Goal: Task Accomplishment & Management: Complete application form

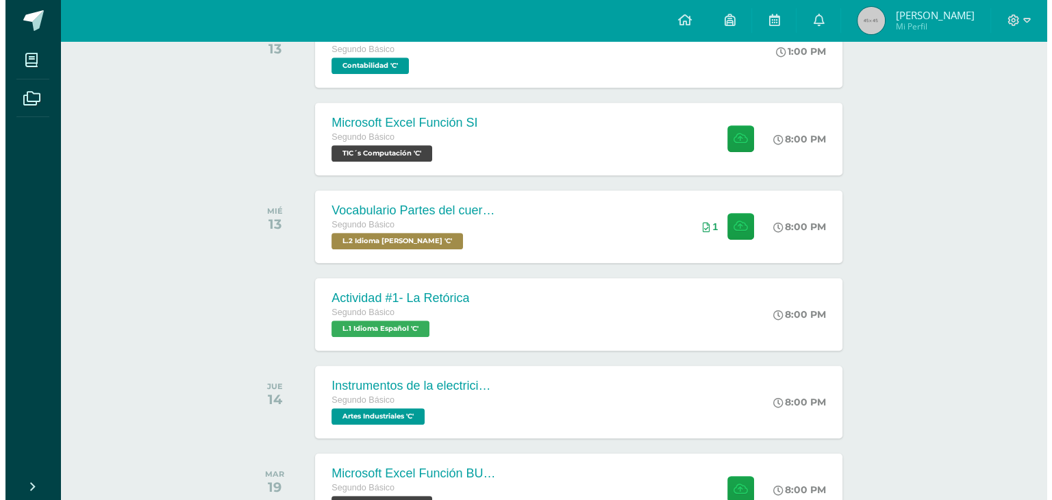
scroll to position [611, 0]
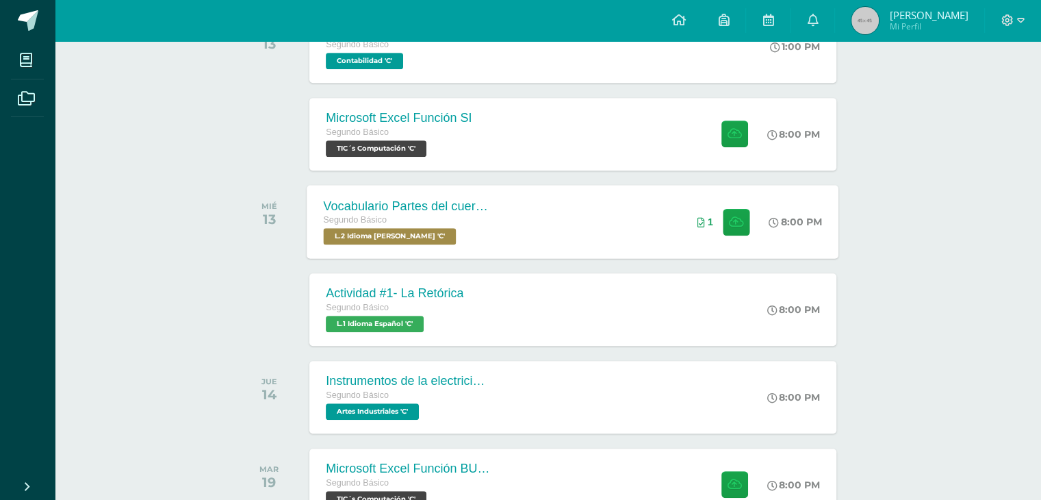
click at [642, 229] on div "Vocabulario Partes del cuerpo Segundo Básico L.2 Idioma [PERSON_NAME] 'C' 8:00 …" at bounding box center [573, 221] width 532 height 73
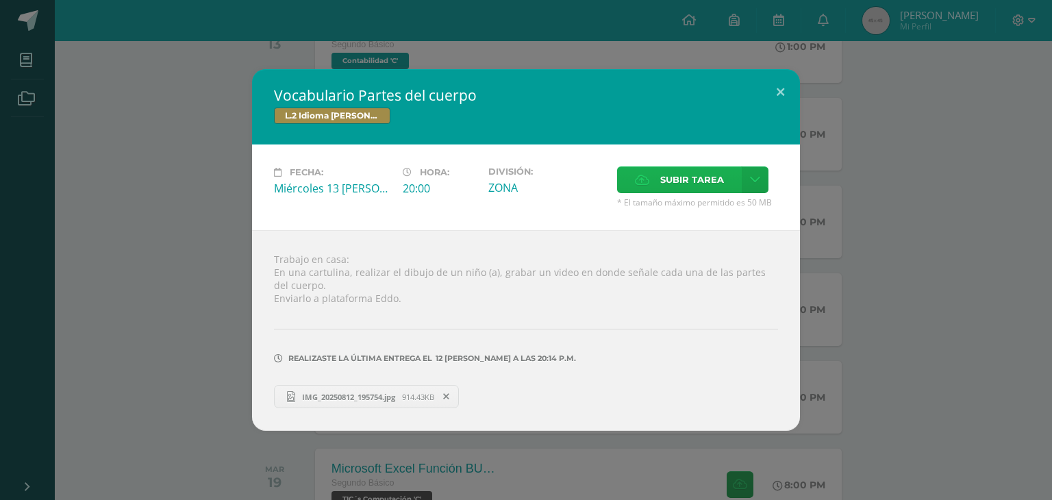
click at [673, 174] on span "Subir tarea" at bounding box center [692, 179] width 64 height 25
click at [0, 0] on input "Subir tarea" at bounding box center [0, 0] width 0 height 0
click at [673, 181] on span "Subir tarea" at bounding box center [692, 179] width 64 height 25
click at [0, 0] on input "Subir tarea" at bounding box center [0, 0] width 0 height 0
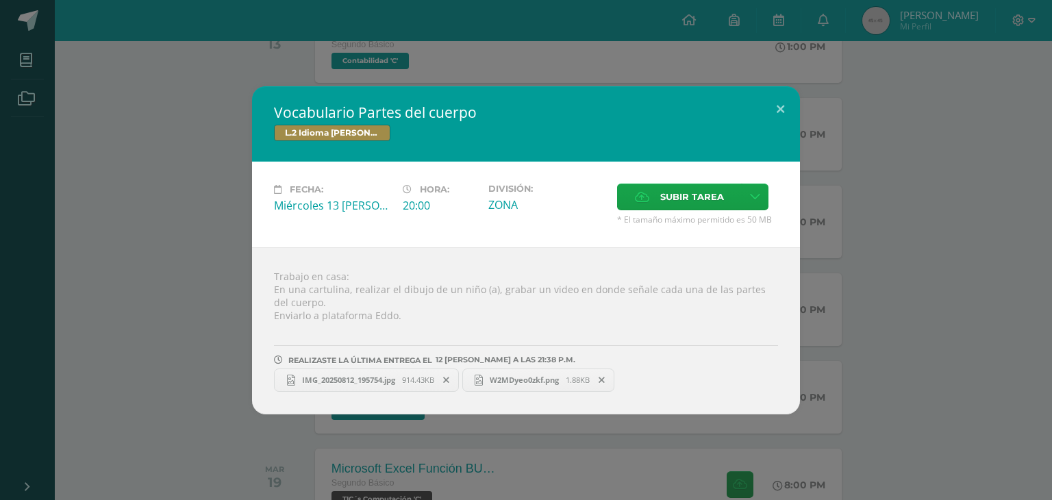
click at [541, 381] on span "W2MDyeo0zkf.png" at bounding box center [524, 380] width 83 height 10
click at [605, 379] on icon at bounding box center [601, 380] width 6 height 10
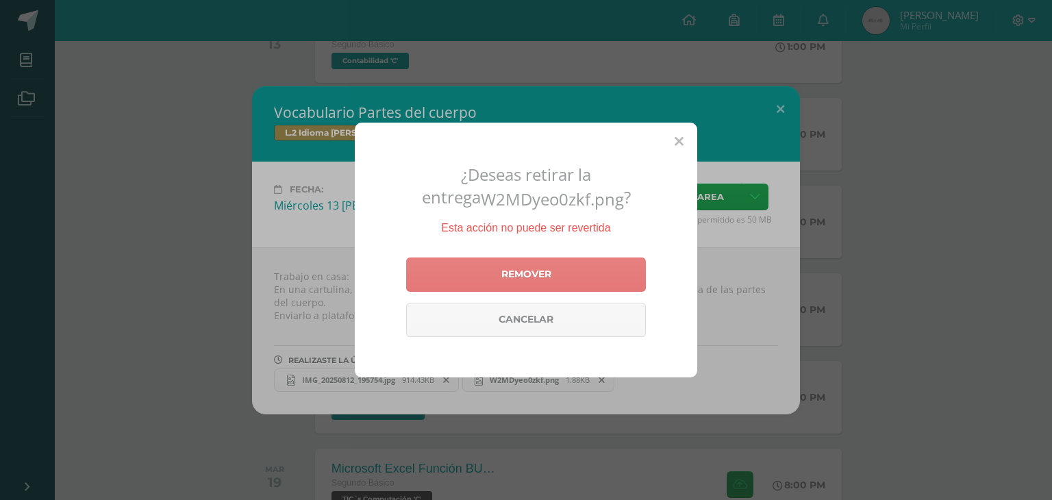
click at [603, 271] on link "Remover" at bounding box center [526, 274] width 240 height 34
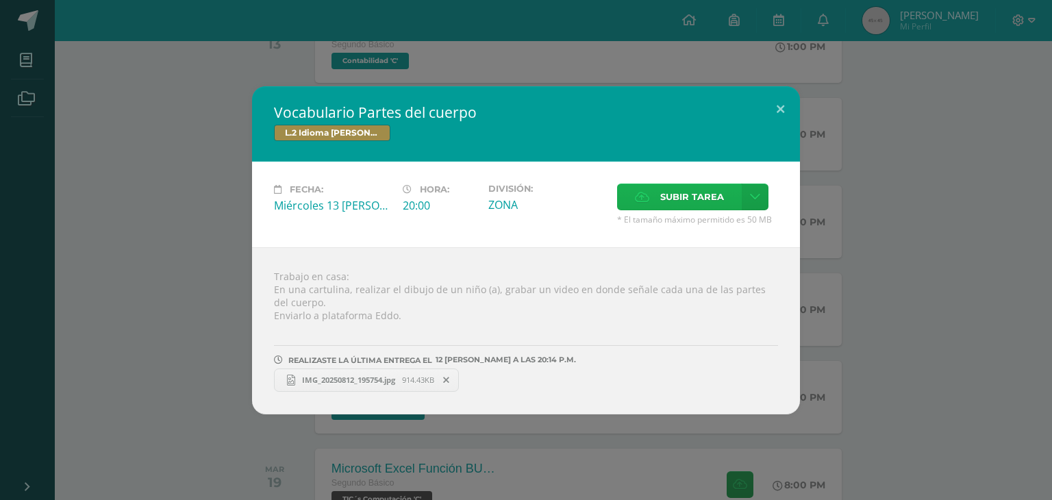
click at [689, 205] on span "Subir tarea" at bounding box center [692, 196] width 64 height 25
click at [0, 0] on input "Subir tarea" at bounding box center [0, 0] width 0 height 0
click at [558, 381] on span "W2MDyeo0zkf.png" at bounding box center [524, 380] width 83 height 10
click at [605, 375] on icon at bounding box center [601, 380] width 6 height 10
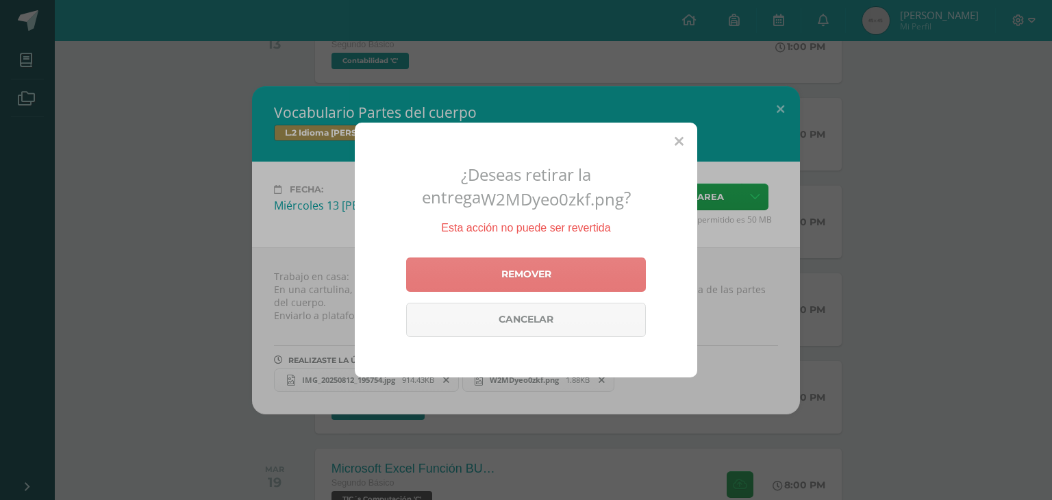
click at [600, 273] on link "Remover" at bounding box center [526, 274] width 240 height 34
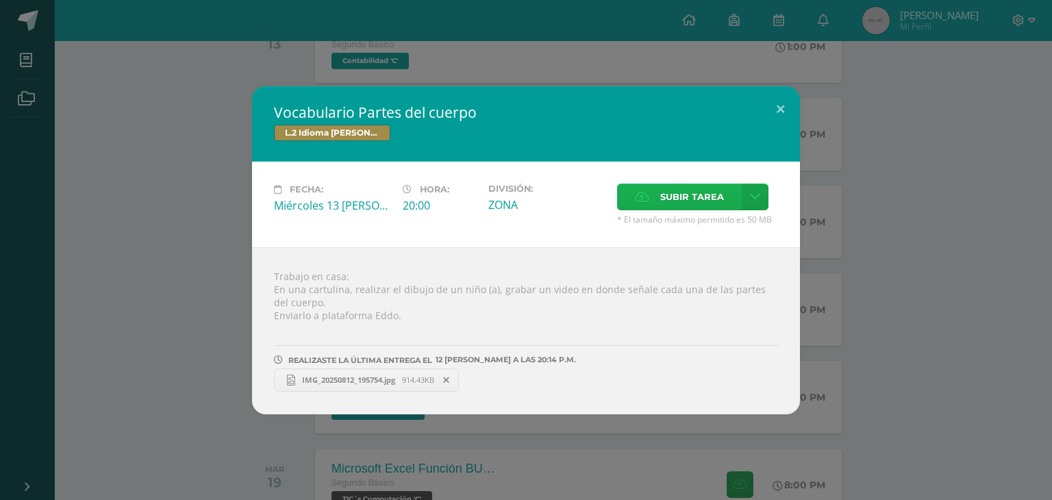
click at [682, 201] on span "Subir tarea" at bounding box center [692, 196] width 64 height 25
click at [0, 0] on input "Subir tarea" at bounding box center [0, 0] width 0 height 0
click at [685, 203] on span "Subir tarea" at bounding box center [692, 196] width 64 height 25
click at [0, 0] on input "Subir tarea" at bounding box center [0, 0] width 0 height 0
click at [585, 380] on span "1.88KB" at bounding box center [578, 380] width 24 height 10
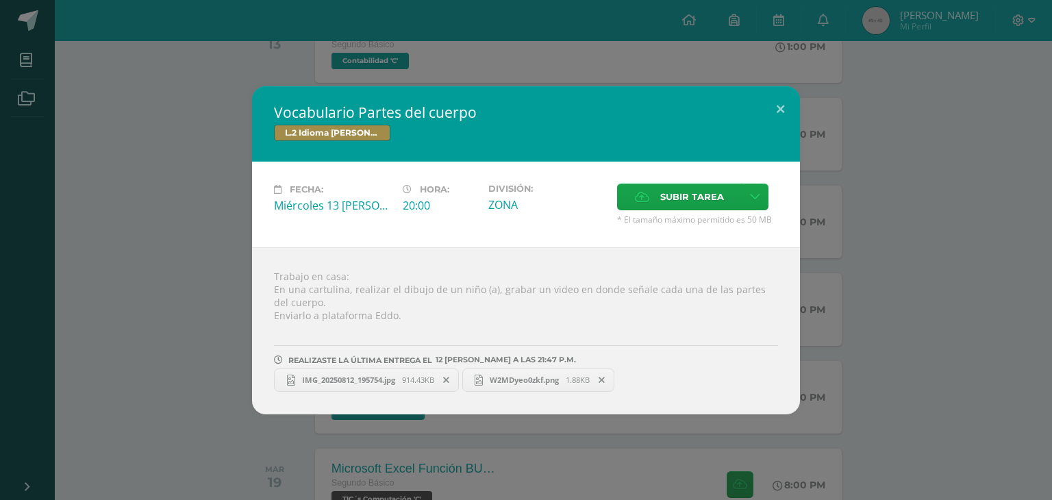
click at [613, 377] on span at bounding box center [601, 379] width 23 height 15
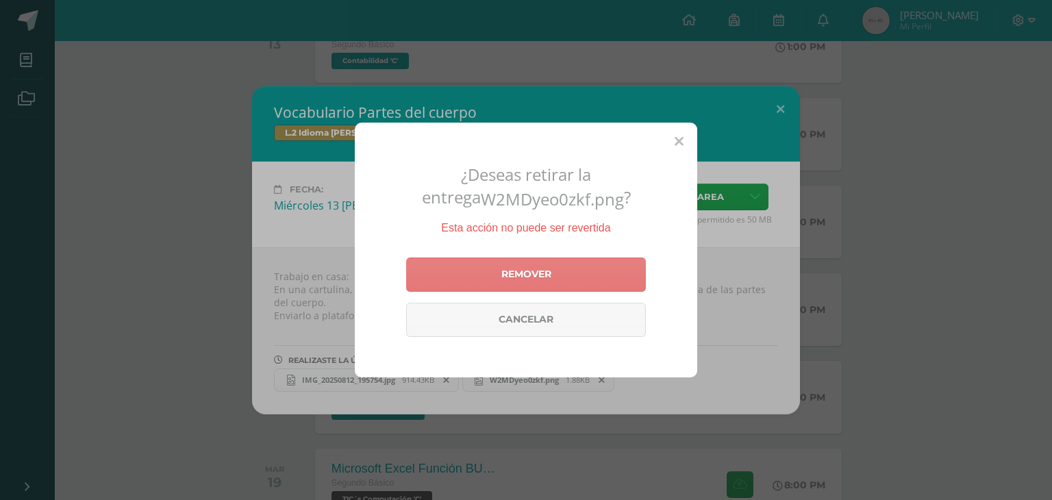
click at [628, 277] on link "Remover" at bounding box center [526, 274] width 240 height 34
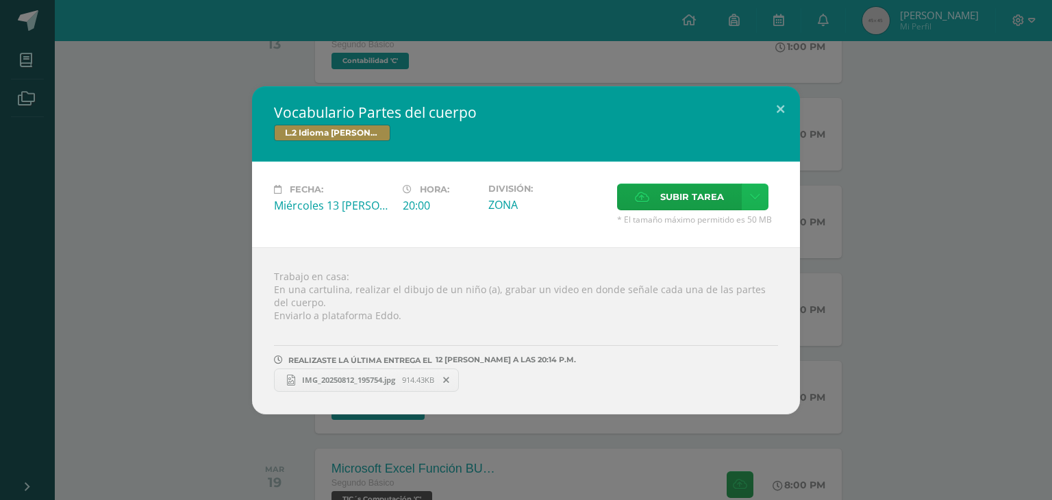
click at [754, 187] on link at bounding box center [755, 196] width 27 height 27
click at [707, 224] on span "Subir enlace" at bounding box center [696, 226] width 58 height 13
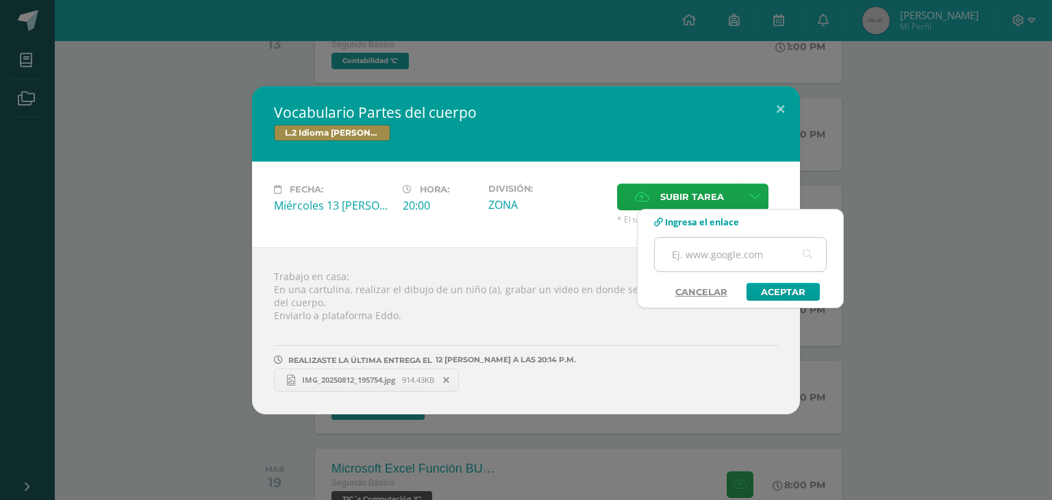
click at [712, 252] on input "text" at bounding box center [740, 255] width 171 height 34
paste input "[URL][DOMAIN_NAME]"
type input "[URL][DOMAIN_NAME]"
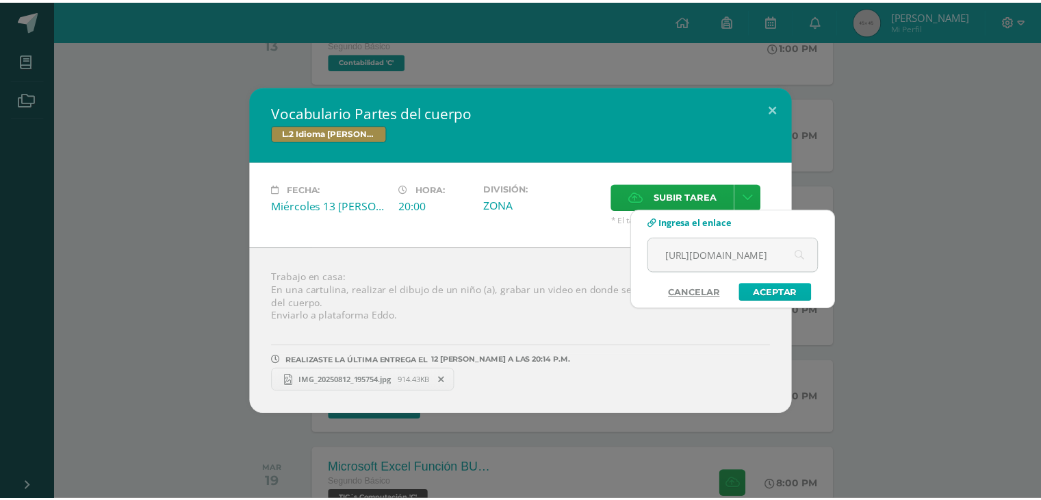
scroll to position [0, 0]
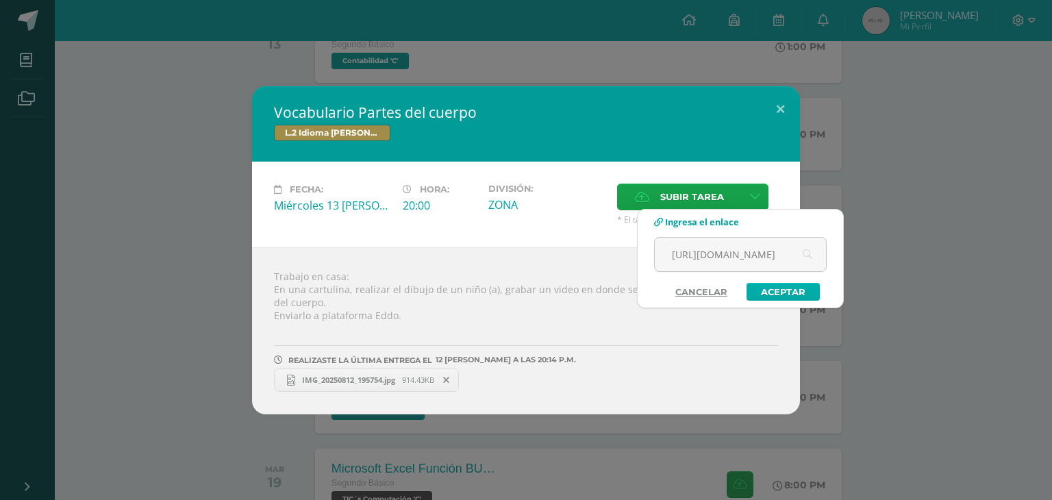
click at [779, 284] on link "Aceptar" at bounding box center [782, 292] width 73 height 18
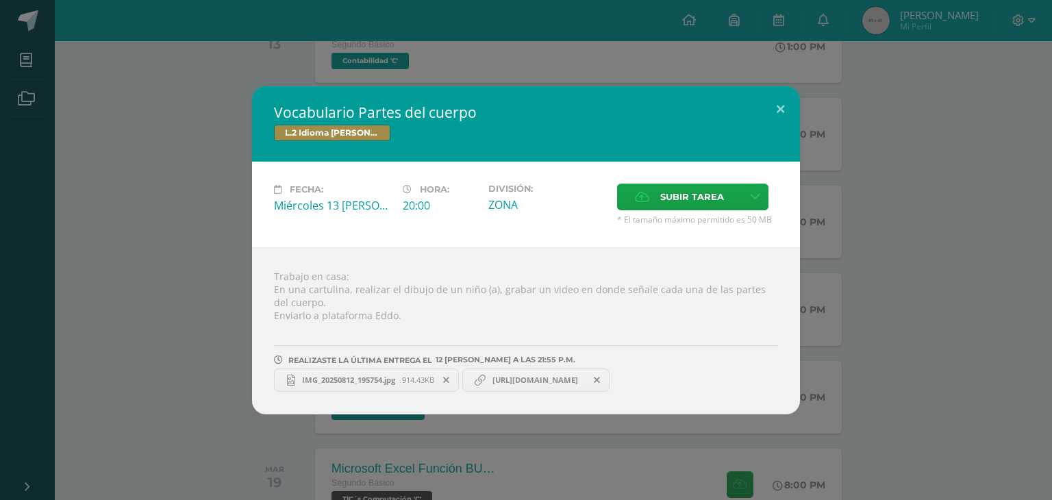
click at [1005, 275] on div "Vocabulario Partes del cuerpo L.2 Idioma [PERSON_NAME] Fecha: Miércoles 13 [PER…" at bounding box center [525, 250] width 1041 height 328
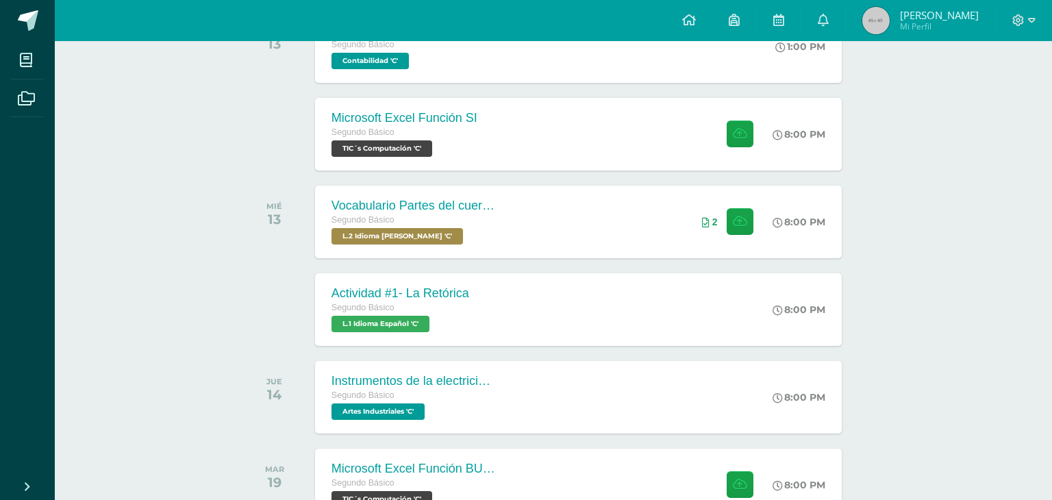
click at [1005, 275] on div "Vocabulario Partes del cuerpo L.2 Idioma [PERSON_NAME] Fecha: Miércoles 13 [PER…" at bounding box center [525, 250] width 1041 height 328
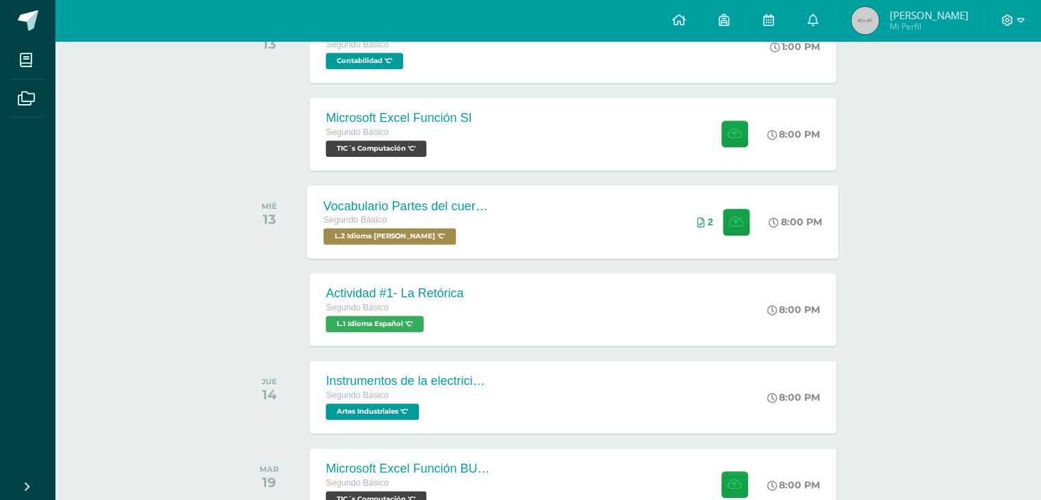
click at [687, 233] on div "2" at bounding box center [724, 221] width 86 height 73
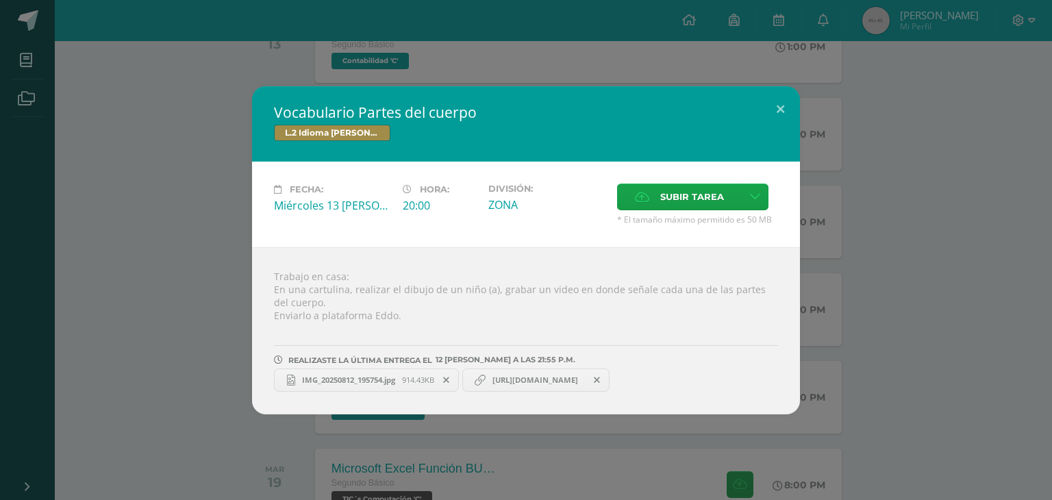
click at [544, 379] on span "[URL][DOMAIN_NAME]" at bounding box center [534, 380] width 99 height 11
click at [540, 375] on span "[URL][DOMAIN_NAME]" at bounding box center [534, 380] width 99 height 11
click at [545, 383] on span "[URL][DOMAIN_NAME]" at bounding box center [534, 380] width 99 height 11
click at [796, 102] on button at bounding box center [780, 109] width 39 height 47
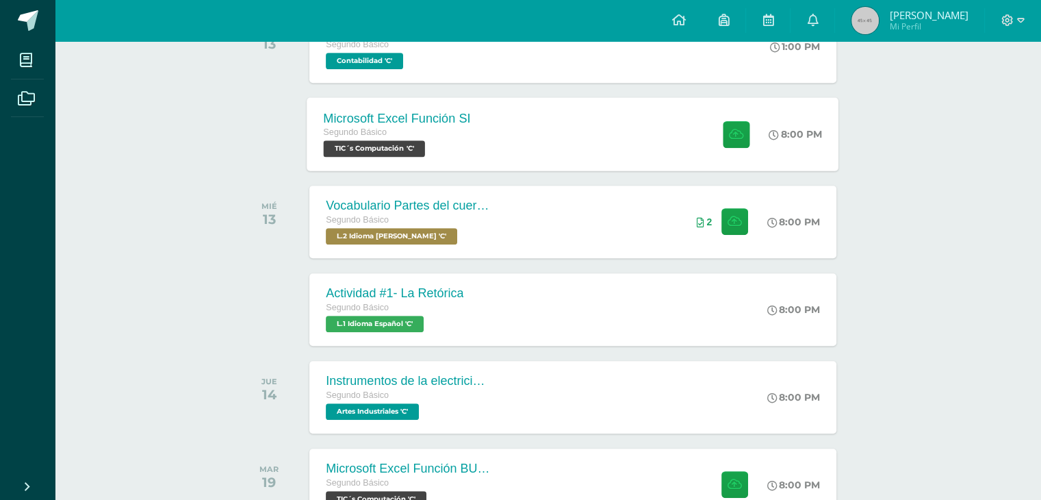
click at [593, 162] on div "Microsoft Excel Función SI Segundo Básico TIC´s Computación 'C' 8:00 PM Microso…" at bounding box center [573, 133] width 532 height 73
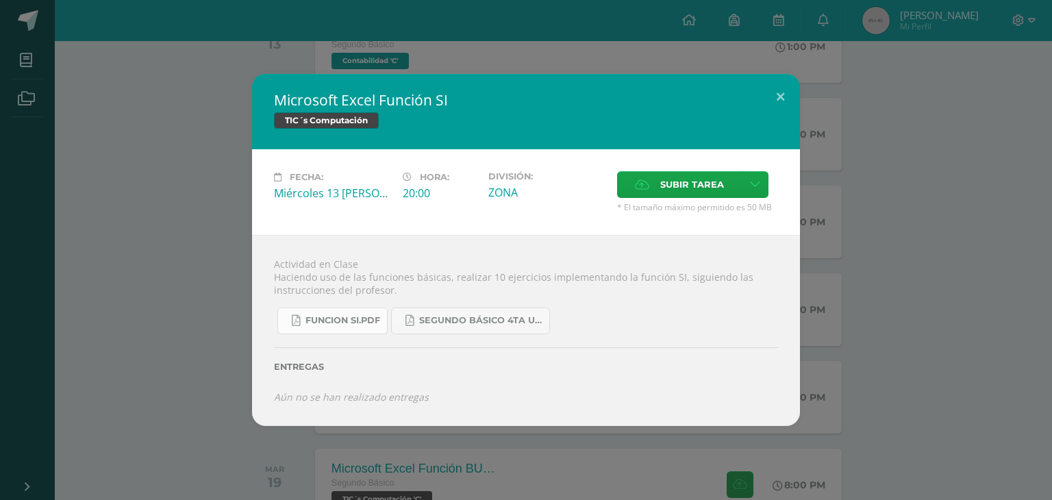
click at [351, 318] on span "FUNCION SI.pdf" at bounding box center [342, 320] width 75 height 11
click at [785, 92] on button at bounding box center [780, 97] width 39 height 47
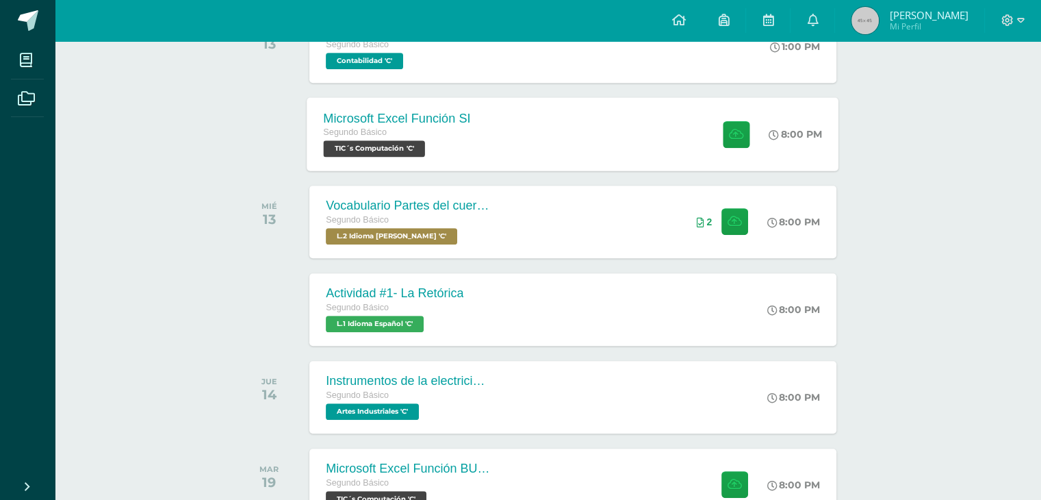
click at [575, 137] on div "Microsoft Excel Función SI Segundo Básico TIC´s Computación 'C' 8:00 PM Microso…" at bounding box center [573, 133] width 532 height 73
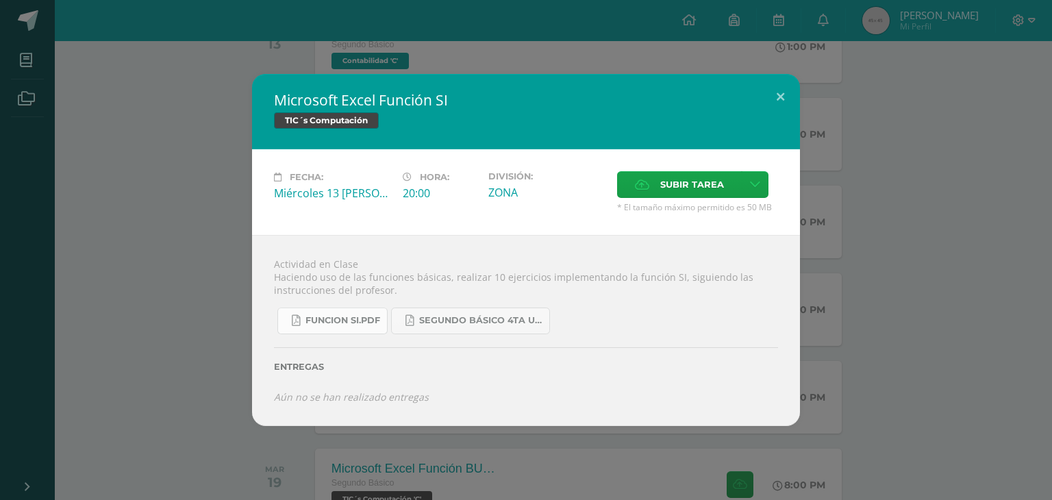
click at [347, 313] on link "FUNCION SI.pdf" at bounding box center [332, 320] width 110 height 27
click at [691, 186] on span "Subir tarea" at bounding box center [692, 184] width 64 height 25
click at [0, 0] on input "Subir tarea" at bounding box center [0, 0] width 0 height 0
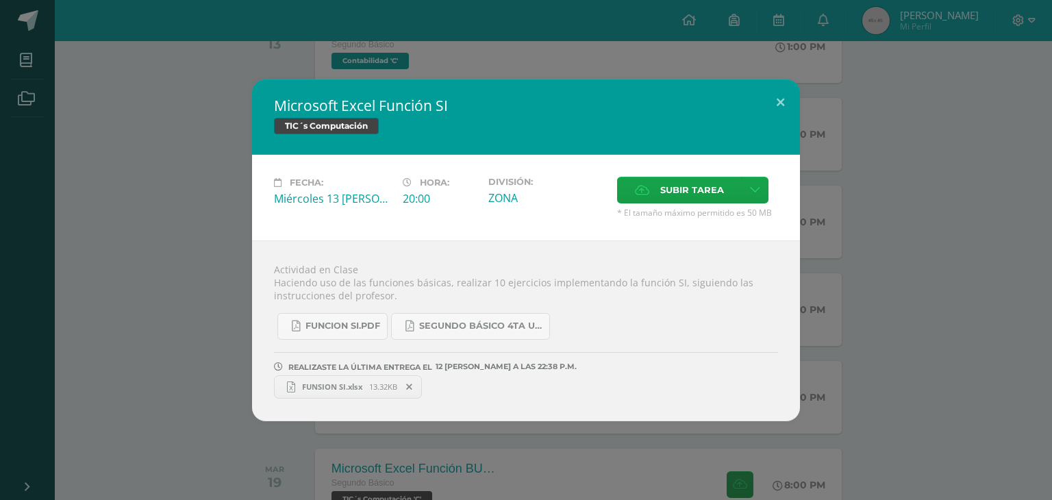
click at [344, 382] on span "FUNSION SI.xlsx" at bounding box center [332, 386] width 74 height 10
click at [772, 101] on button at bounding box center [780, 102] width 39 height 47
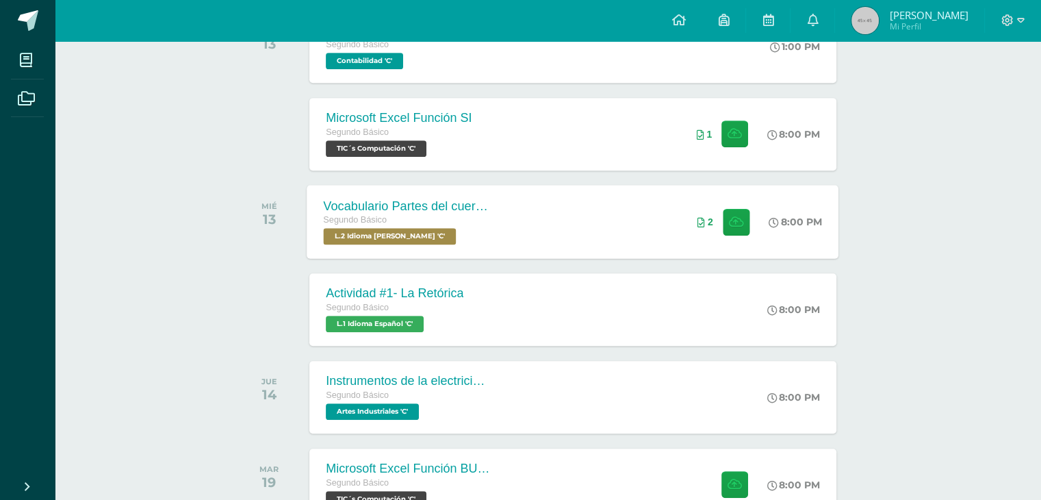
click at [548, 214] on div "Vocabulario Partes del cuerpo Segundo Básico L.2 Idioma [PERSON_NAME] 'C' 8:00 …" at bounding box center [573, 221] width 532 height 73
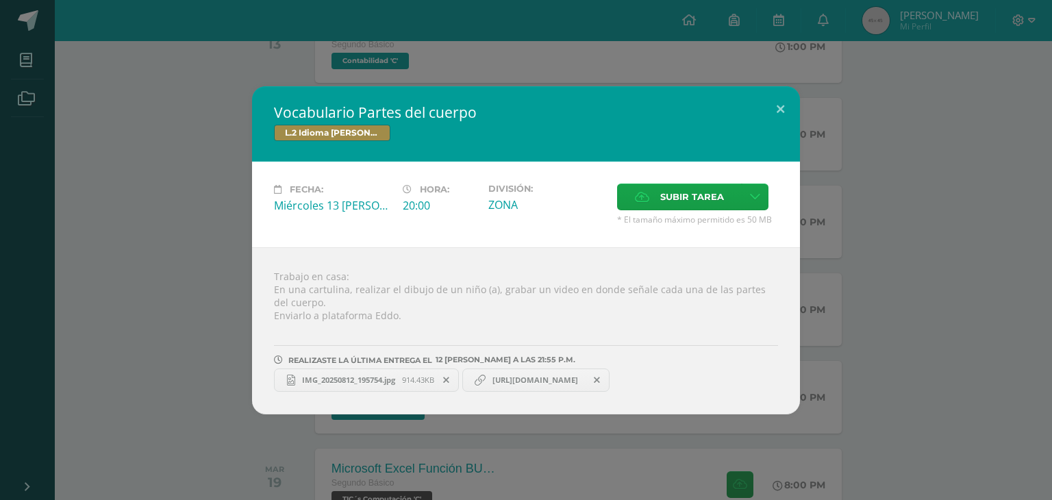
click at [521, 376] on span "[URL][DOMAIN_NAME]" at bounding box center [534, 380] width 99 height 11
click at [789, 99] on button at bounding box center [780, 109] width 39 height 47
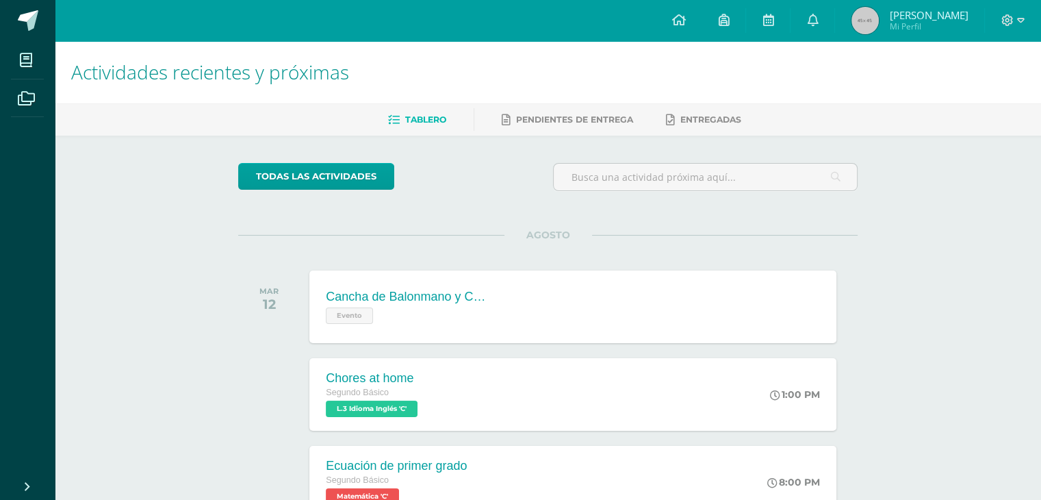
click at [792, 100] on h1 "Actividades recientes y próximas" at bounding box center [548, 72] width 954 height 62
